Goal: Navigation & Orientation: Find specific page/section

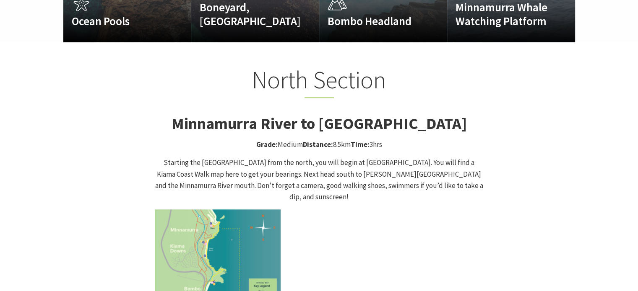
scroll to position [839, 0]
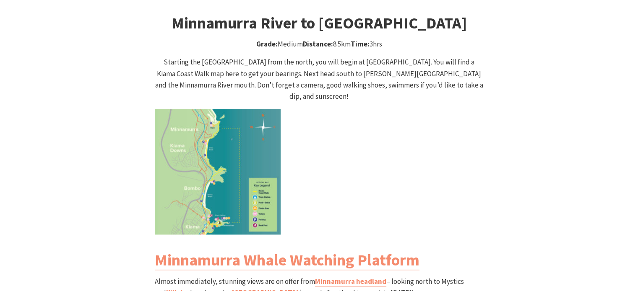
click at [219, 145] on img at bounding box center [218, 172] width 126 height 126
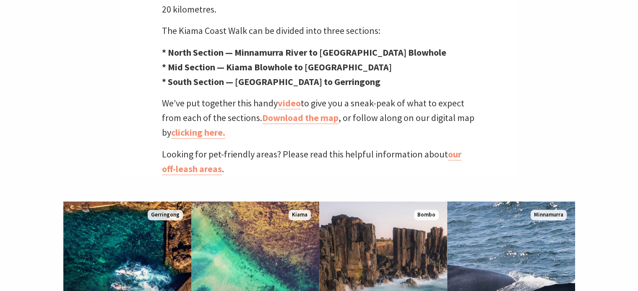
scroll to position [503, 0]
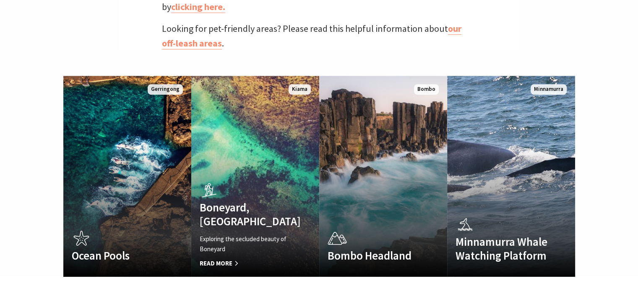
click at [230, 164] on link "Boneyard, Kiama Exploring the secluded beauty of Boneyard Read More Kiama" at bounding box center [255, 176] width 128 height 201
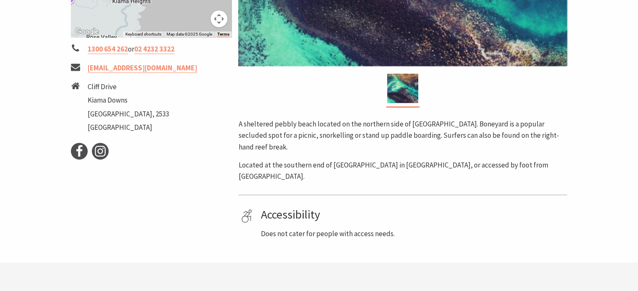
scroll to position [294, 0]
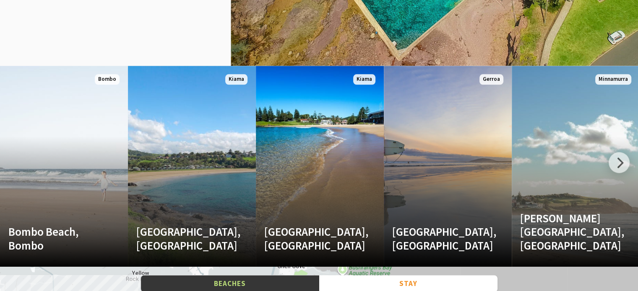
scroll to position [1090, 0]
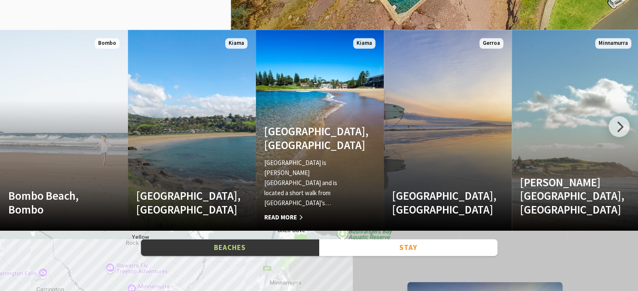
click at [329, 154] on link "Surf Beach, Kiama Surf Beach is Kiama’s main beach and is located a short walk …" at bounding box center [320, 130] width 128 height 201
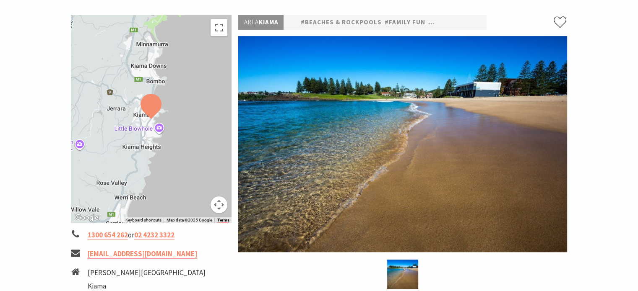
scroll to position [168, 0]
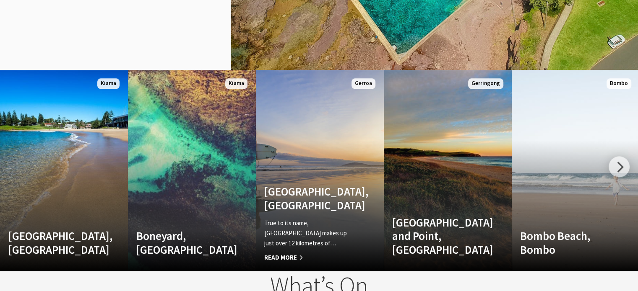
scroll to position [1090, 0]
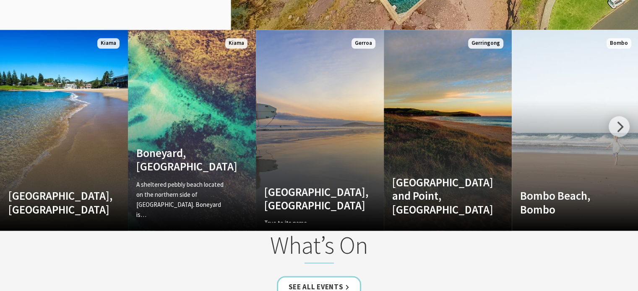
click at [229, 103] on link "Boneyard, [GEOGRAPHIC_DATA] A sheltered pebbly beach located on the northern si…" at bounding box center [192, 130] width 128 height 201
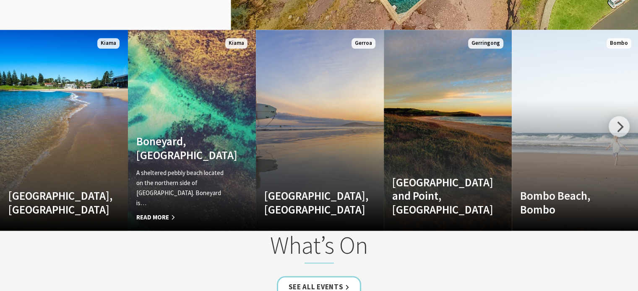
scroll to position [281, 648]
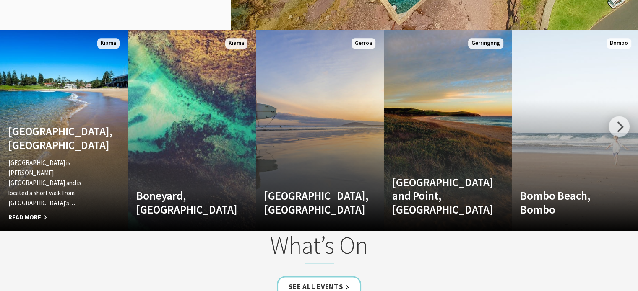
click at [57, 125] on link "Surf Beach, Kiama Surf Beach is Kiama’s main beach and is located a short walk …" at bounding box center [64, 130] width 128 height 201
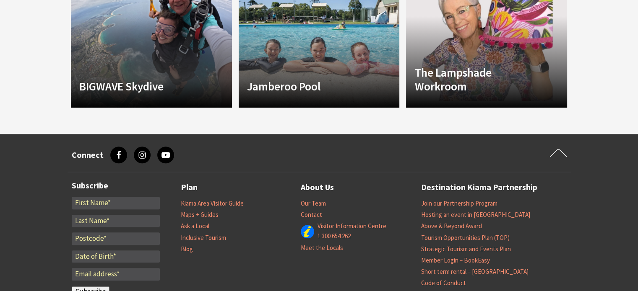
scroll to position [773, 0]
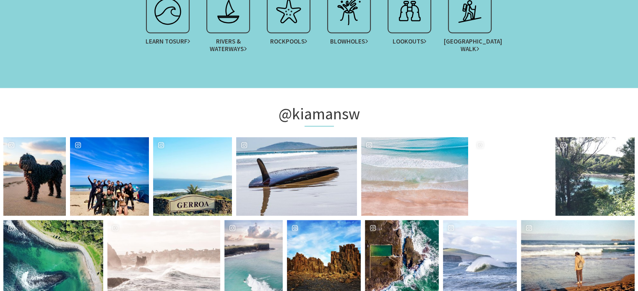
scroll to position [1552, 0]
